Goal: Find specific page/section: Find specific page/section

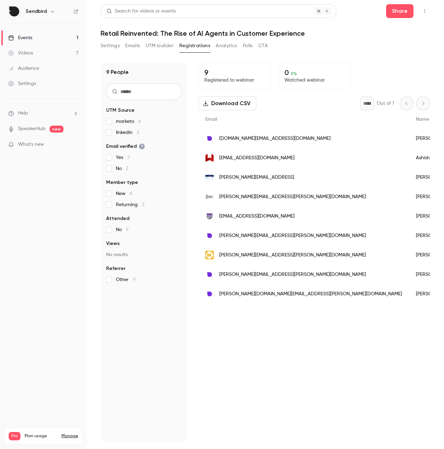
click at [117, 43] on button "Settings" at bounding box center [110, 45] width 19 height 11
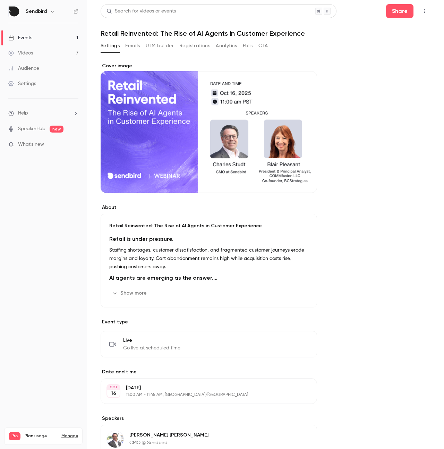
click at [136, 45] on button "Emails" at bounding box center [132, 45] width 15 height 11
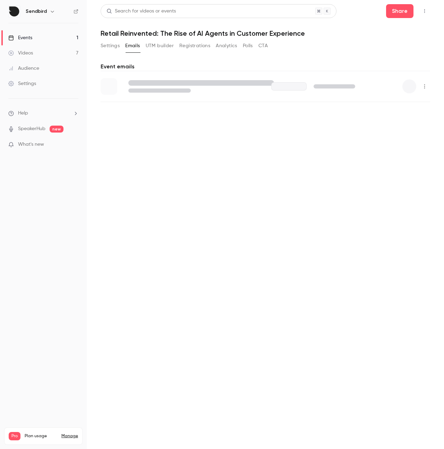
click at [201, 47] on button "Registrations" at bounding box center [194, 45] width 31 height 11
